Goal: Task Accomplishment & Management: Use online tool/utility

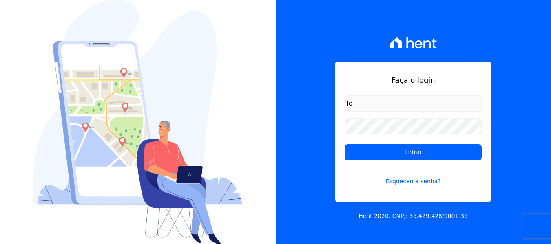
type input "[PERSON_NAME][EMAIL_ADDRESS][DOMAIN_NAME]"
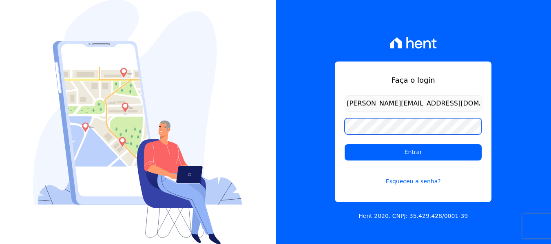
click at [345, 144] on input "Entrar" at bounding box center [413, 152] width 137 height 16
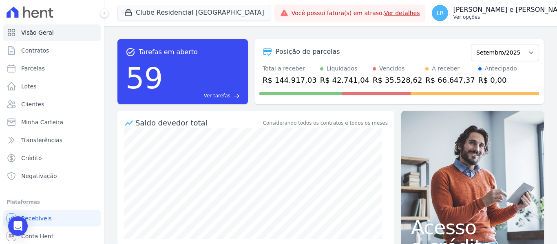
click at [453, 17] on p "Ver opções" at bounding box center [511, 17] width 117 height 7
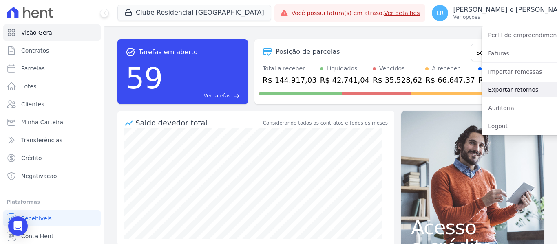
click at [482, 86] on link "Exportar retornos" at bounding box center [534, 89] width 104 height 15
